Goal: Information Seeking & Learning: Learn about a topic

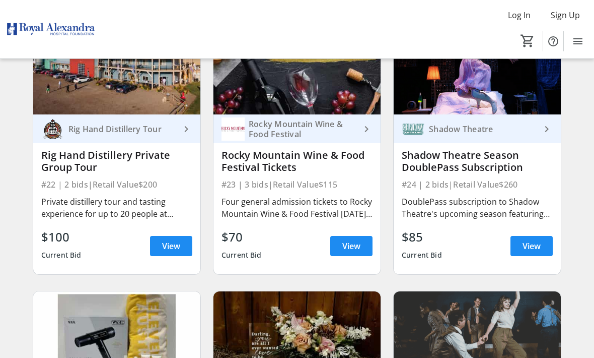
scroll to position [2024, 0]
click at [353, 241] on span "View" at bounding box center [352, 246] width 18 height 12
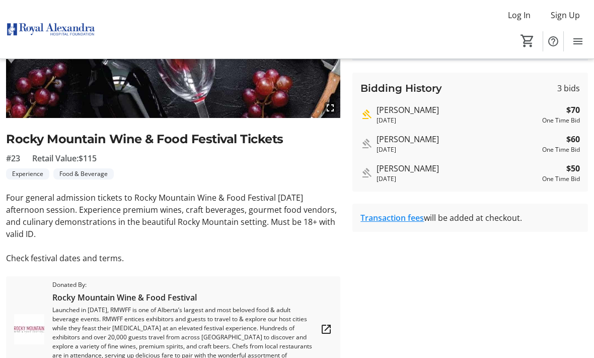
scroll to position [185, 0]
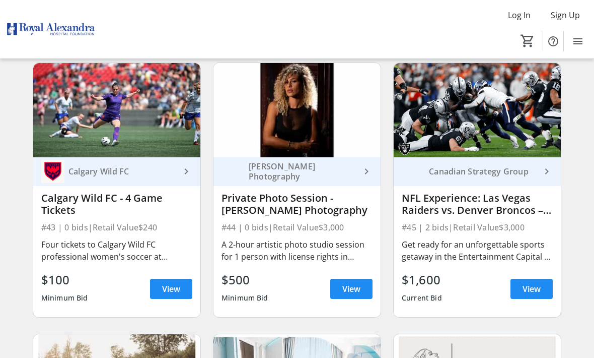
scroll to position [3878, 0]
click at [527, 290] on span "View" at bounding box center [532, 289] width 18 height 12
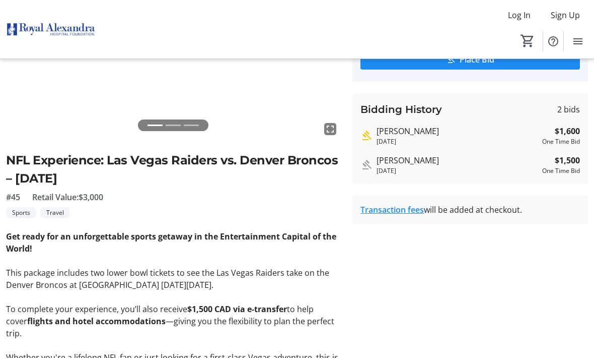
scroll to position [144, 0]
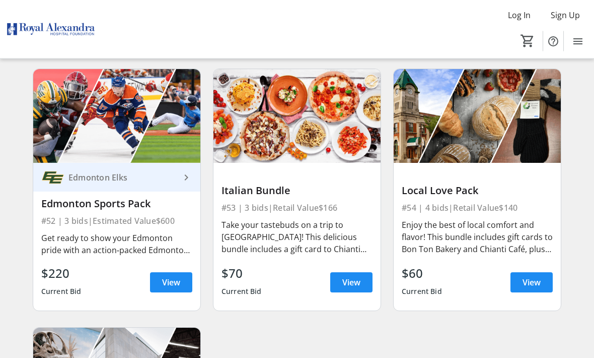
scroll to position [4685, 0]
click at [173, 294] on span at bounding box center [171, 282] width 42 height 24
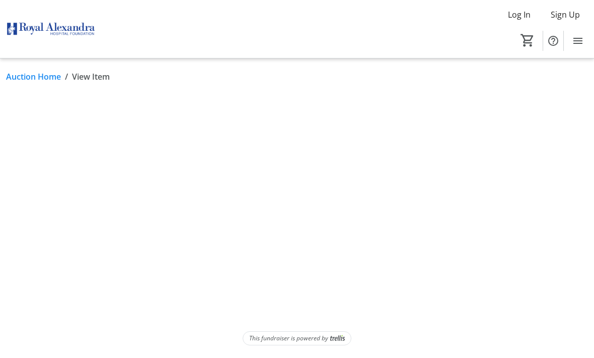
click at [171, 279] on html "Log In Sign Up Home Silent Auction 0 Home Silent Auction Auction Home / View It…" at bounding box center [297, 179] width 594 height 358
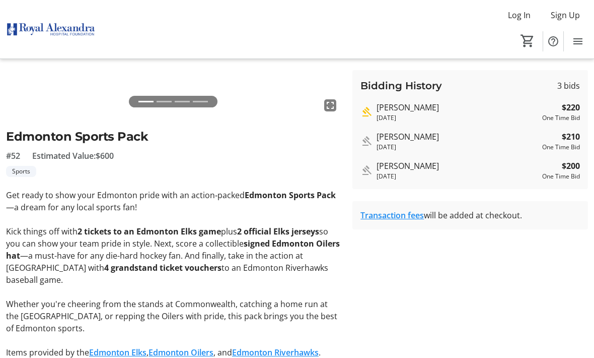
scroll to position [168, 0]
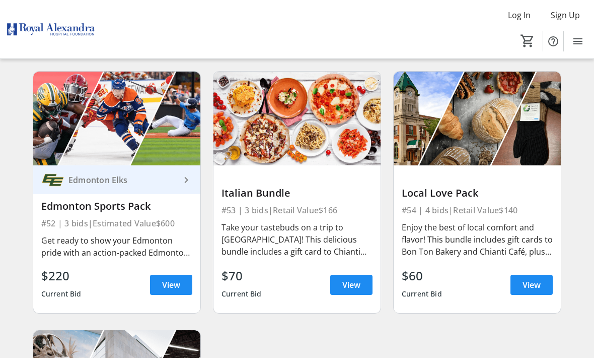
scroll to position [4681, 0]
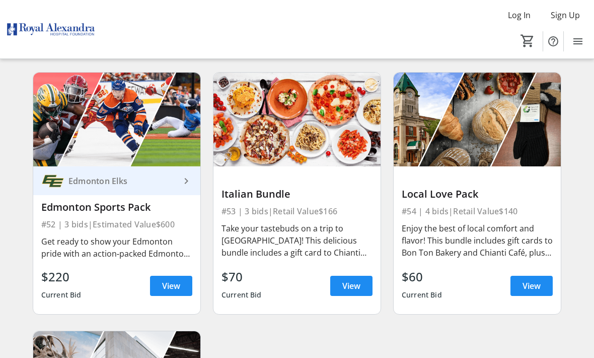
click at [351, 284] on span "View" at bounding box center [352, 286] width 18 height 12
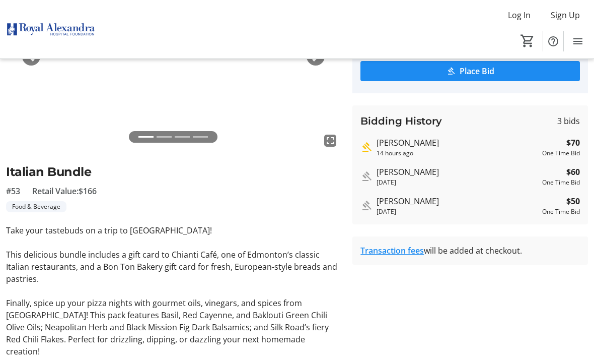
scroll to position [123, 0]
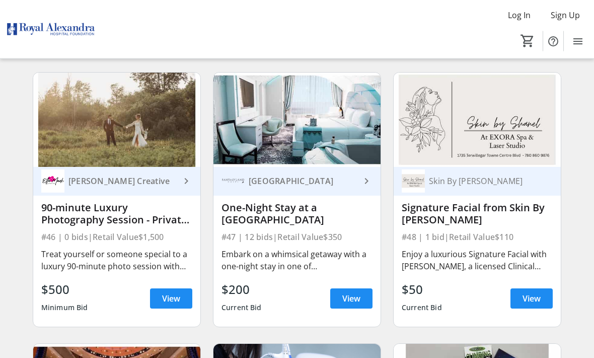
scroll to position [4139, 0]
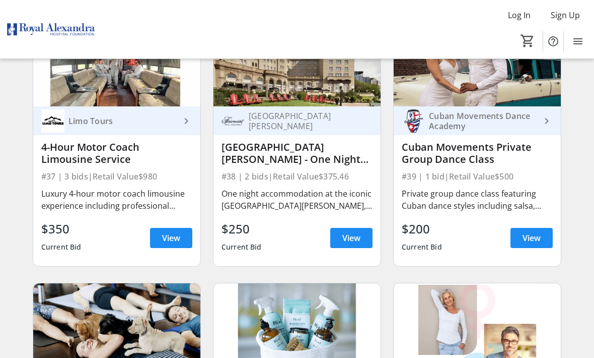
click at [168, 239] on span "View" at bounding box center [171, 238] width 18 height 12
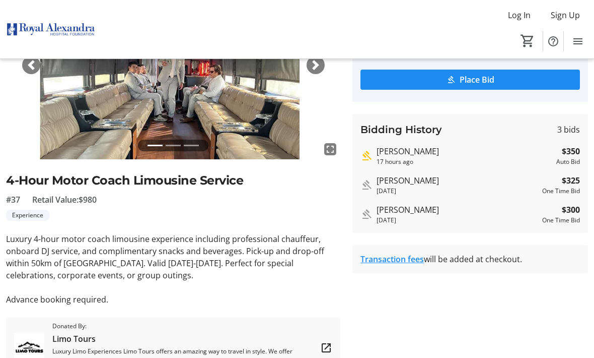
scroll to position [122, 0]
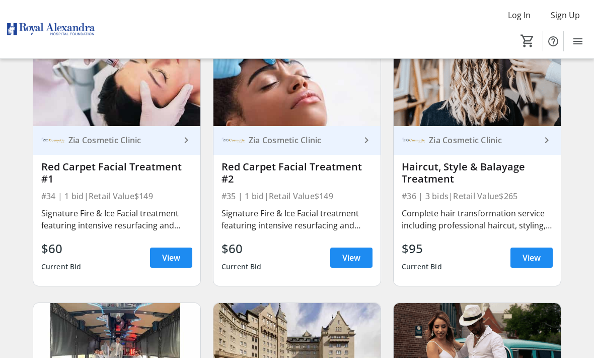
scroll to position [3096, 0]
click at [540, 254] on span "View" at bounding box center [532, 257] width 18 height 12
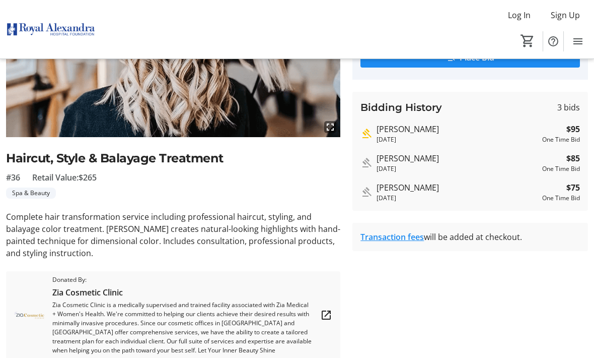
scroll to position [152, 0]
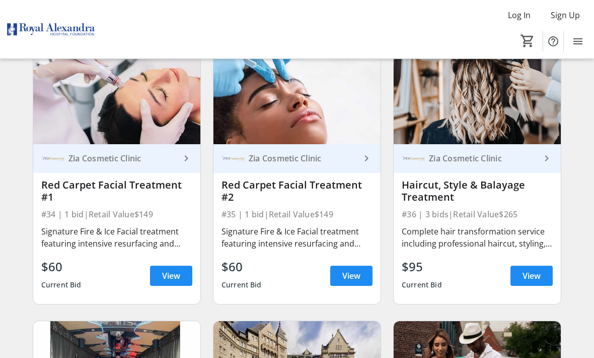
scroll to position [3078, 0]
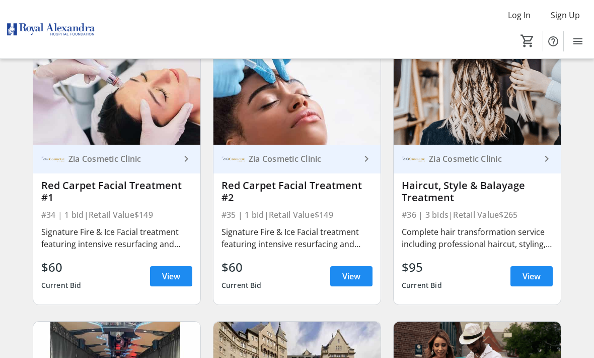
click at [352, 272] on span "View" at bounding box center [352, 276] width 18 height 12
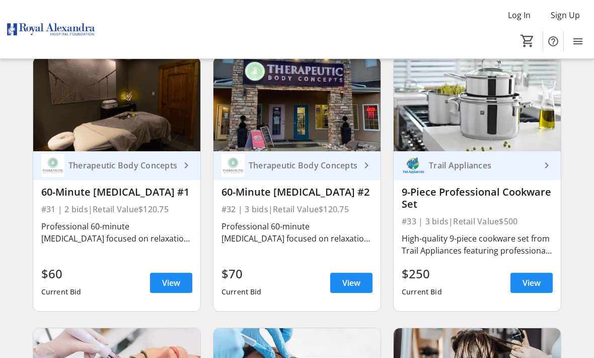
scroll to position [2797, 0]
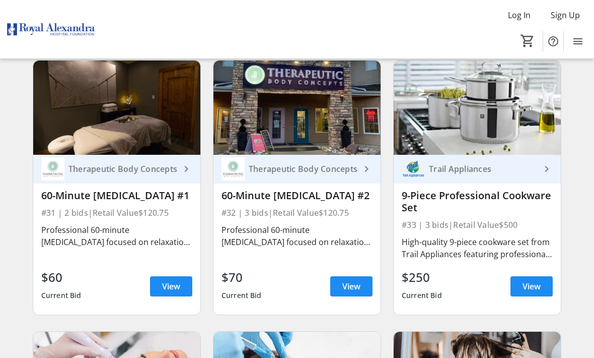
click at [530, 285] on span "View" at bounding box center [532, 286] width 18 height 12
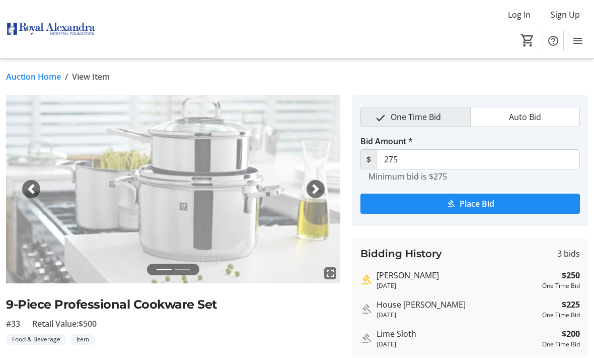
scroll to position [1, 0]
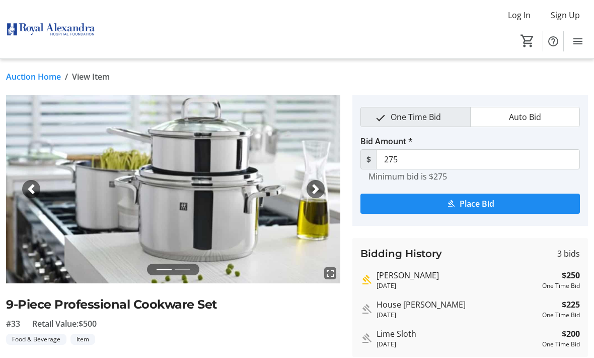
click at [313, 189] on span "button" at bounding box center [316, 189] width 10 height 10
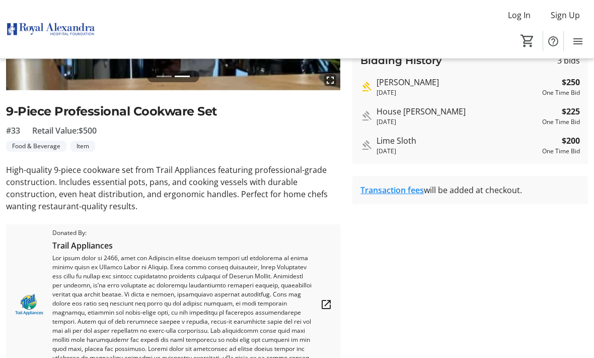
scroll to position [225, 0]
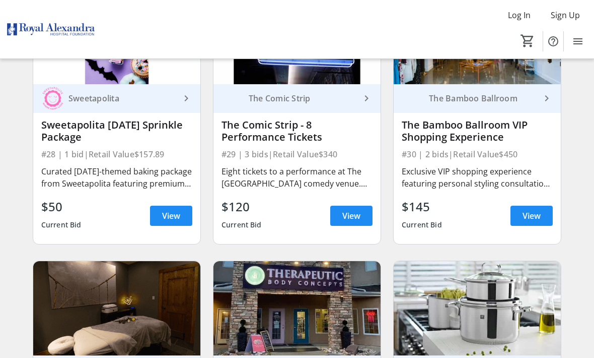
scroll to position [2594, 0]
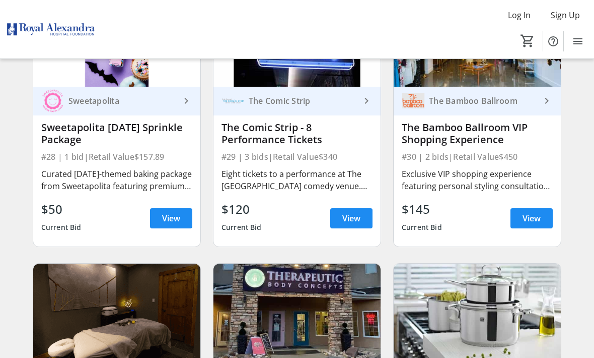
click at [528, 220] on span "View" at bounding box center [532, 218] width 18 height 12
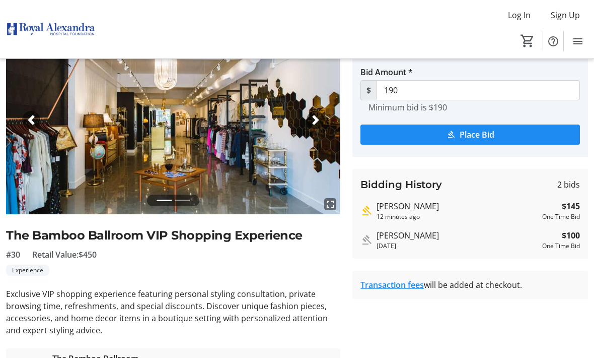
scroll to position [69, 0]
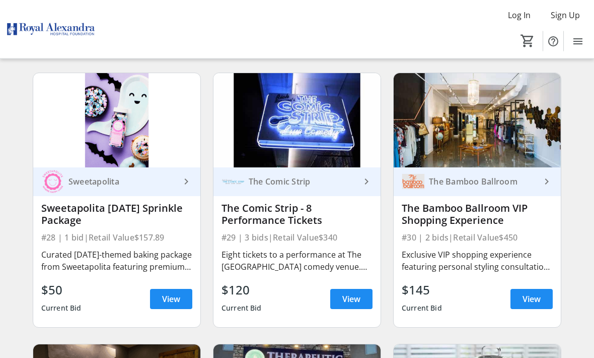
scroll to position [2513, 0]
click at [352, 294] on span "View" at bounding box center [352, 299] width 18 height 12
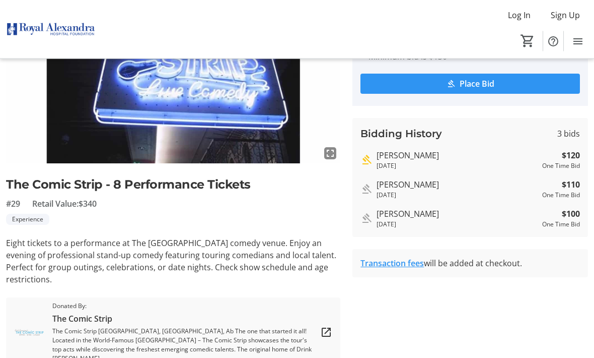
scroll to position [122, 0]
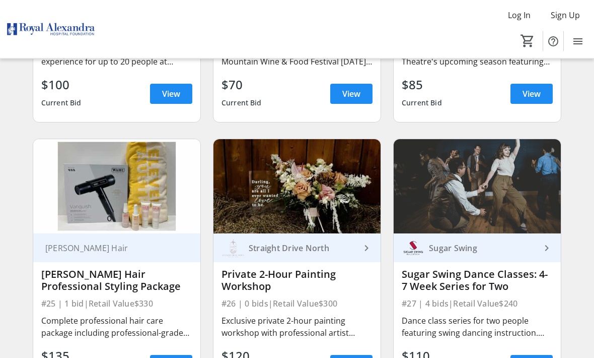
scroll to position [2176, 0]
click at [179, 357] on span "View" at bounding box center [171, 365] width 18 height 12
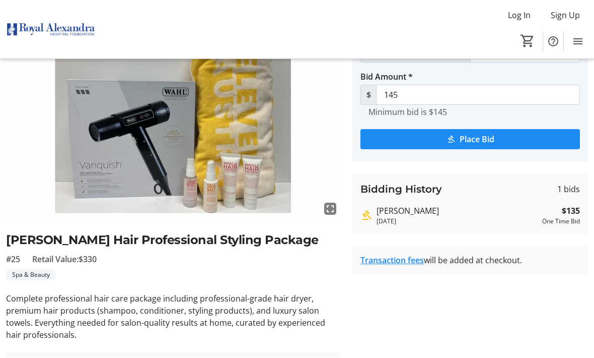
scroll to position [64, 0]
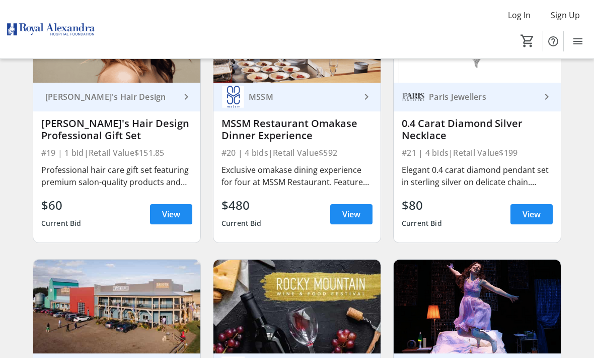
scroll to position [1779, 0]
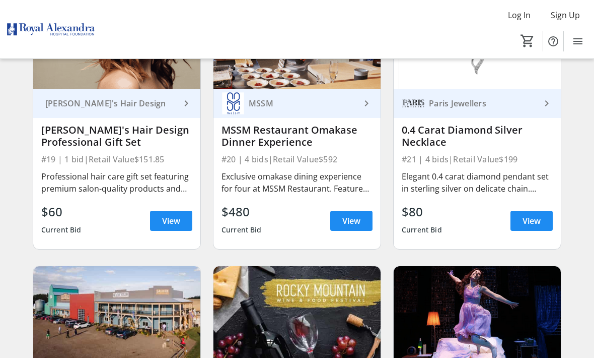
click at [348, 220] on span "View" at bounding box center [352, 221] width 18 height 12
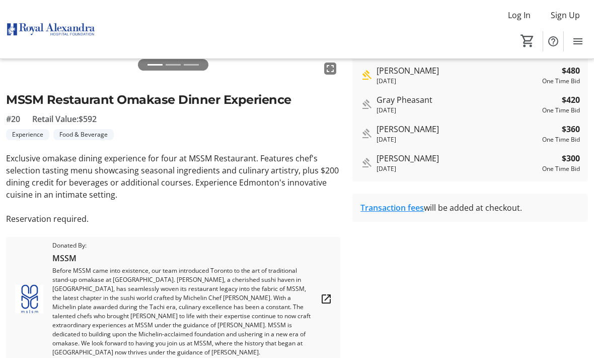
scroll to position [213, 0]
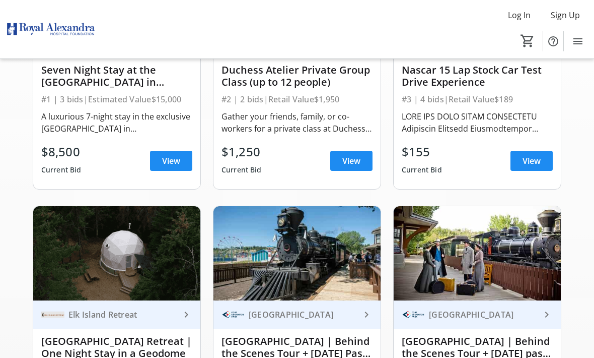
scroll to position [1779, 0]
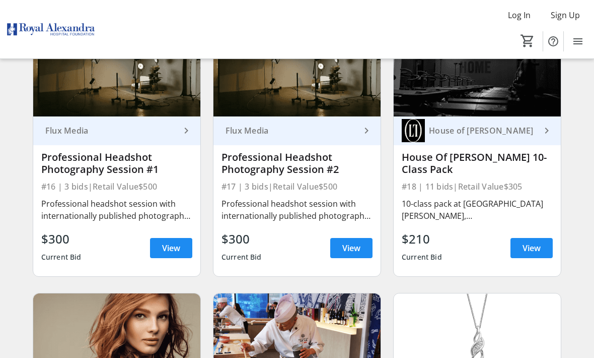
click at [527, 248] on span "View" at bounding box center [532, 248] width 18 height 12
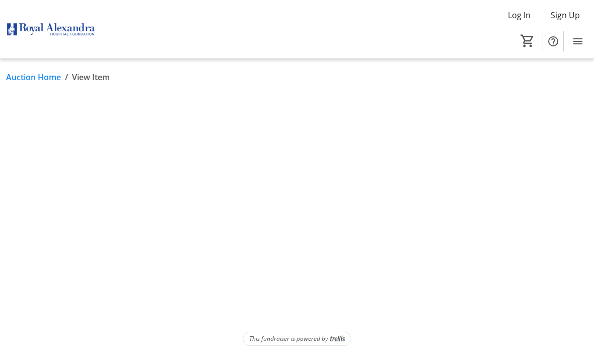
scroll to position [33, 0]
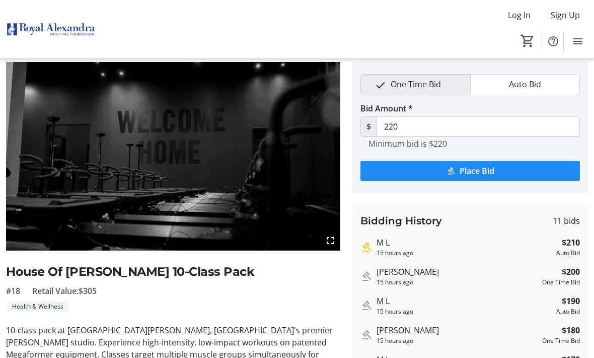
click at [53, 38] on img at bounding box center [51, 29] width 90 height 50
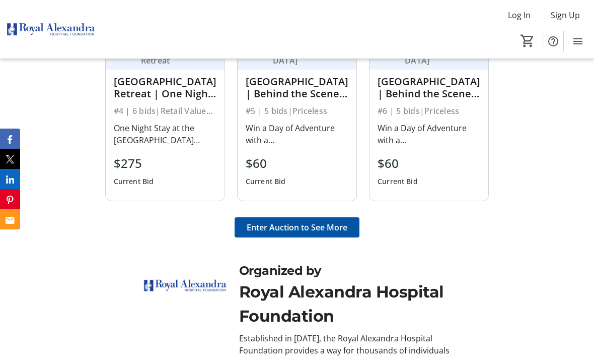
click at [306, 233] on span "Enter Auction to See More" at bounding box center [297, 227] width 101 height 12
